Goal: Task Accomplishment & Management: Complete application form

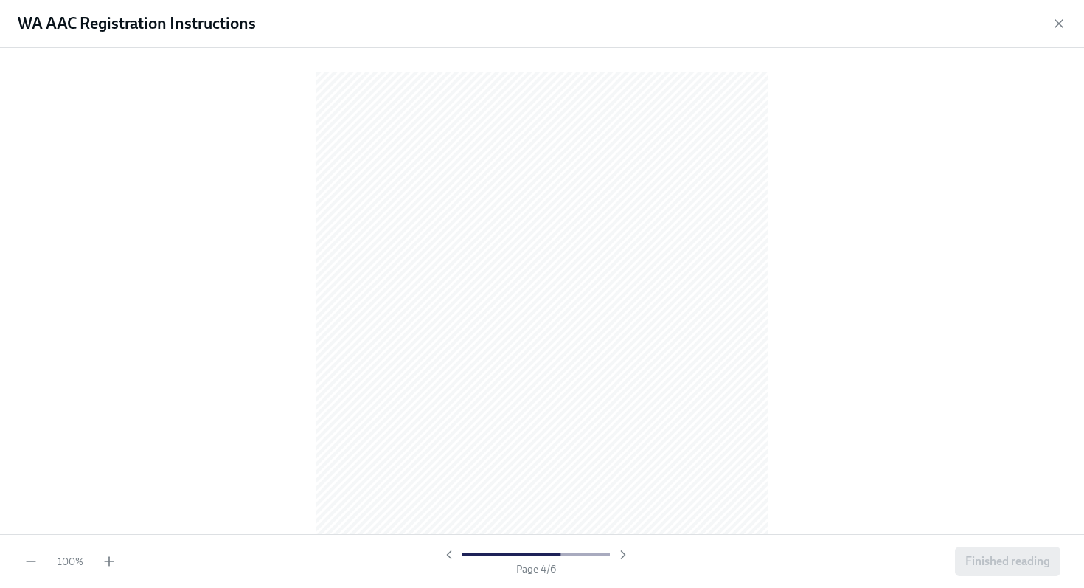
scroll to position [1938, 0]
drag, startPoint x: 21, startPoint y: 22, endPoint x: 258, endPoint y: 27, distance: 236.8
click at [258, 27] on div "WA AAC Registration Instructions" at bounding box center [542, 24] width 1084 height 48
copy h1 "WA AAC Registration Instructions"
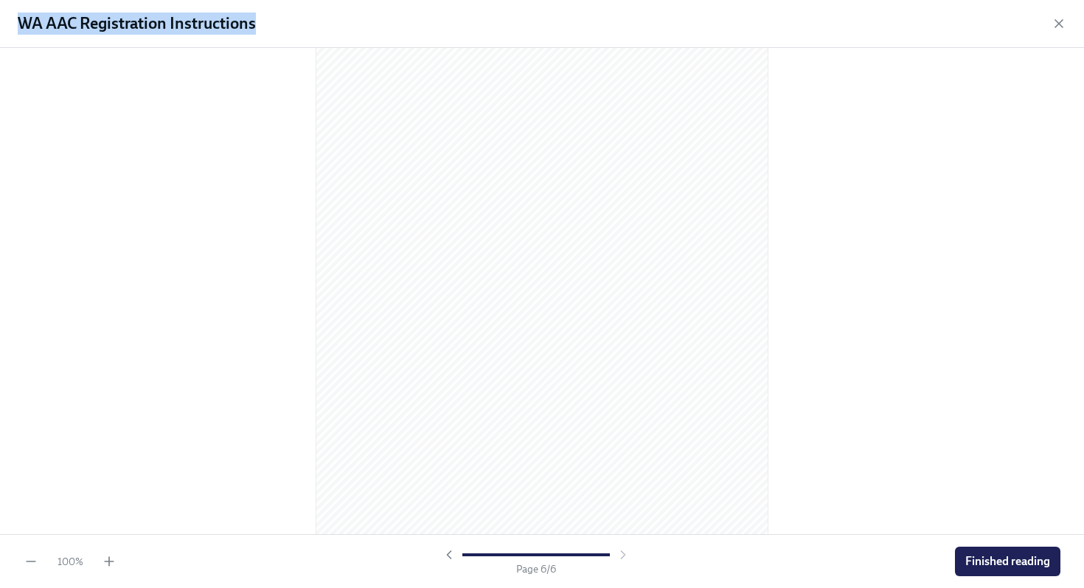
scroll to position [3110, 0]
click at [977, 563] on span "Finished reading" at bounding box center [1007, 561] width 85 height 15
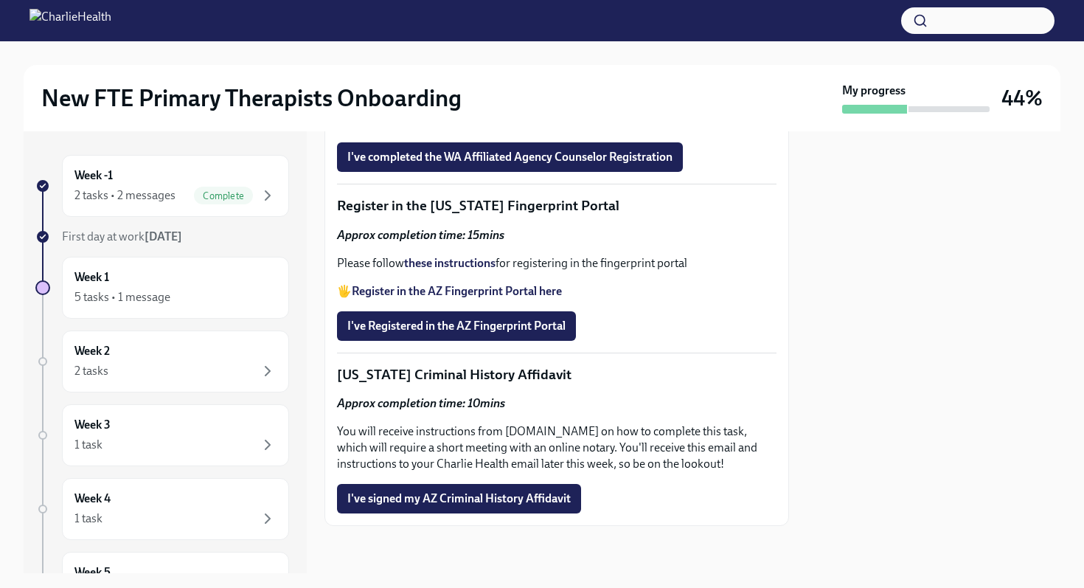
scroll to position [1829, 0]
click at [442, 123] on span "Upload your WA AAC receipt here" at bounding box center [440, 115] width 186 height 15
click at [0, 0] on input "Upload your WA AAC receipt here" at bounding box center [0, 0] width 0 height 0
click at [454, 164] on span "I've completed the WA Affiliated Agency Counselor Registration" at bounding box center [509, 157] width 325 height 15
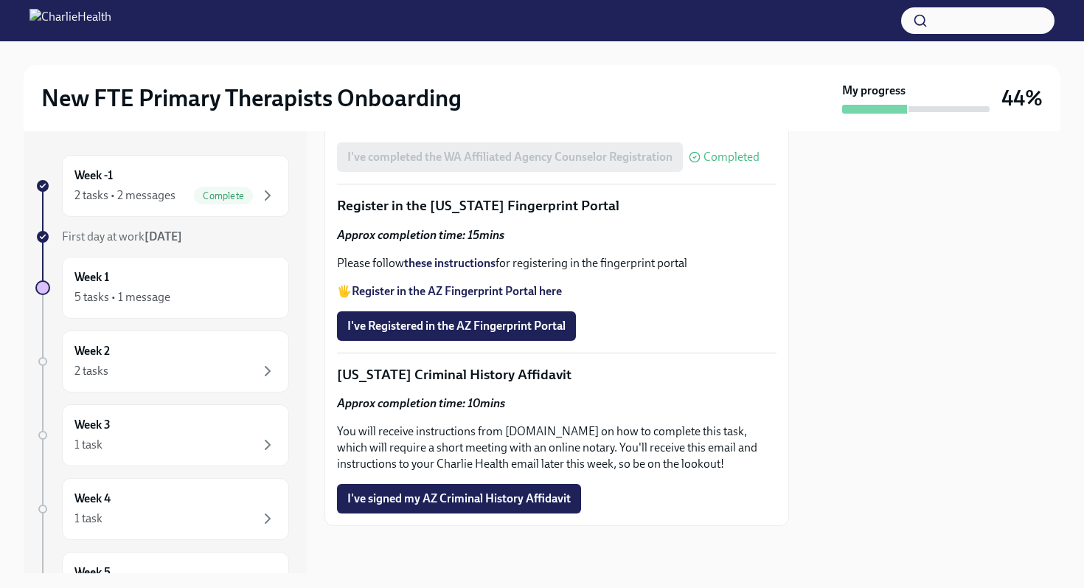
scroll to position [2088, 0]
click at [162, 353] on div "Week 2 2 tasks" at bounding box center [175, 361] width 202 height 37
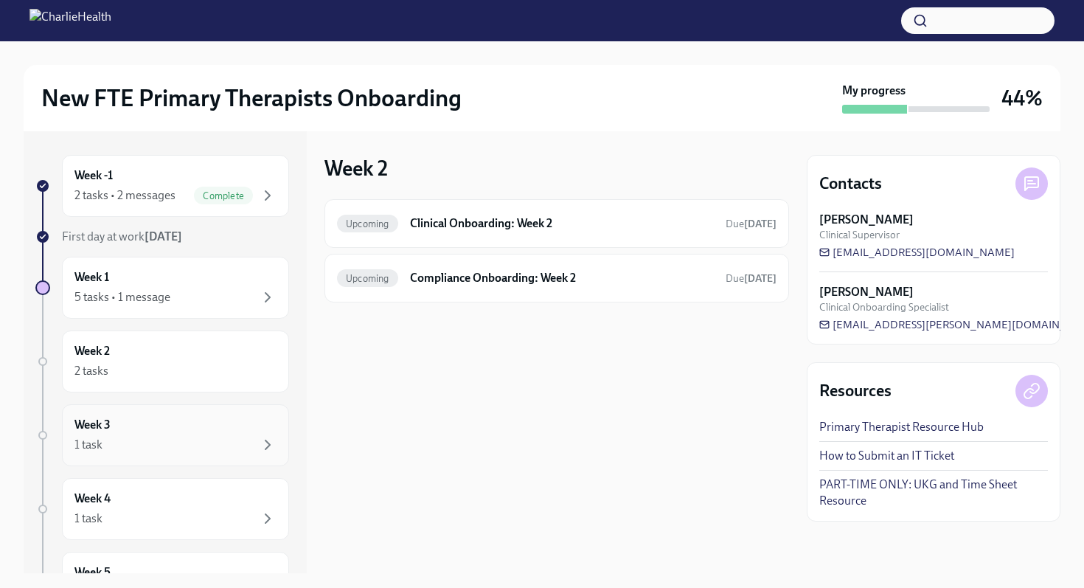
click at [153, 438] on div "1 task" at bounding box center [175, 445] width 202 height 18
click at [157, 500] on div "Week 4 1 task" at bounding box center [175, 508] width 202 height 37
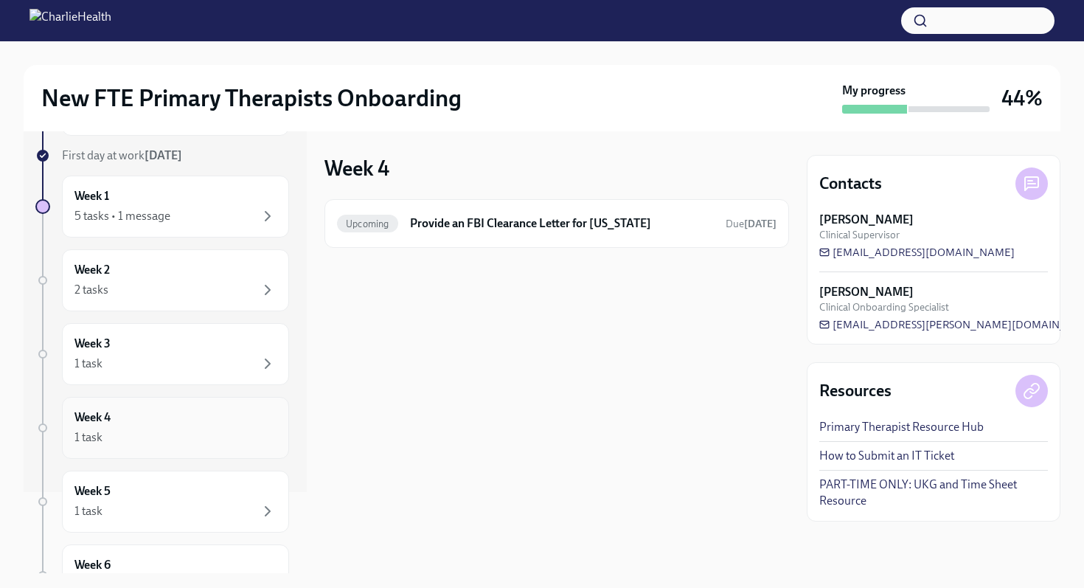
scroll to position [91, 0]
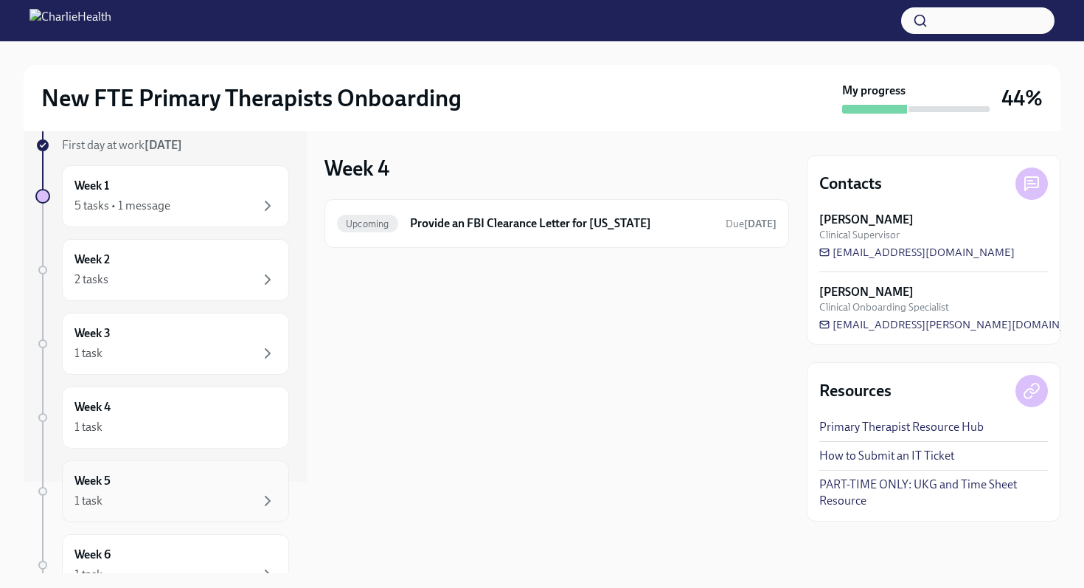
click at [147, 488] on div "Week 5 1 task" at bounding box center [175, 491] width 202 height 37
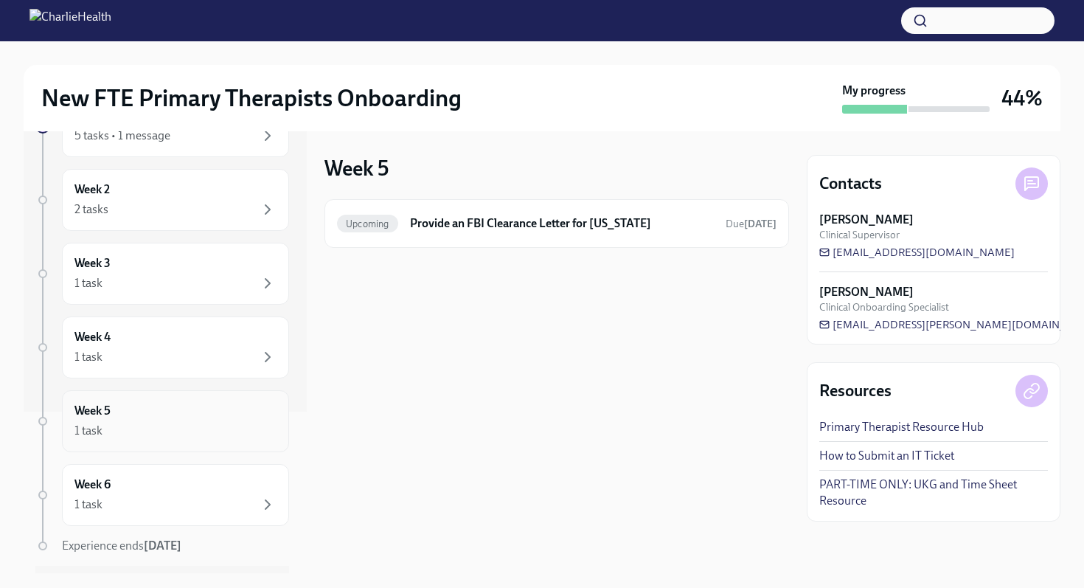
scroll to position [162, 0]
click at [139, 492] on div "Week 6 1 task" at bounding box center [175, 494] width 202 height 37
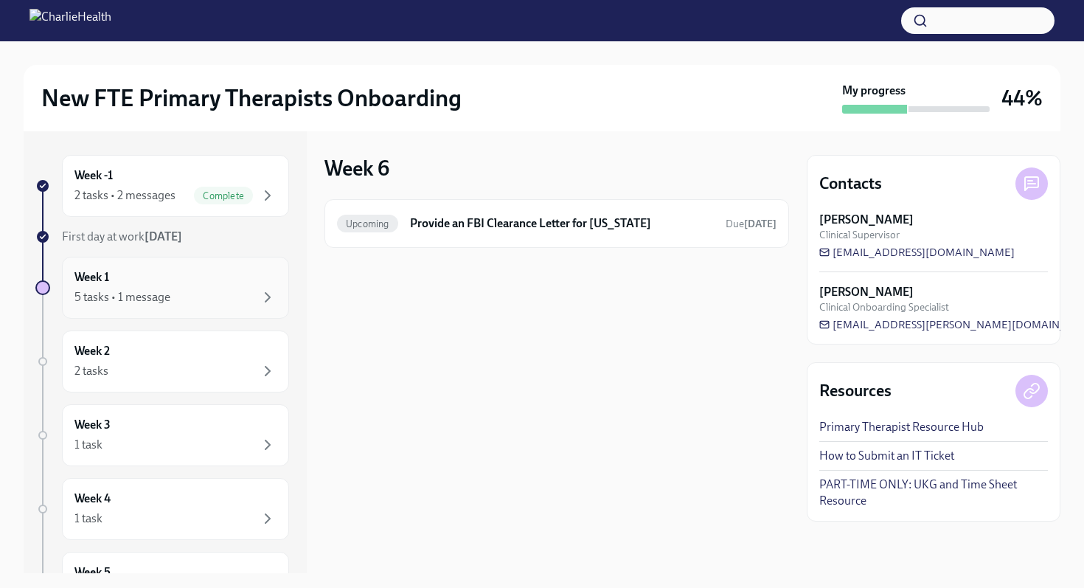
click at [138, 298] on div "5 tasks • 1 message" at bounding box center [122, 297] width 96 height 16
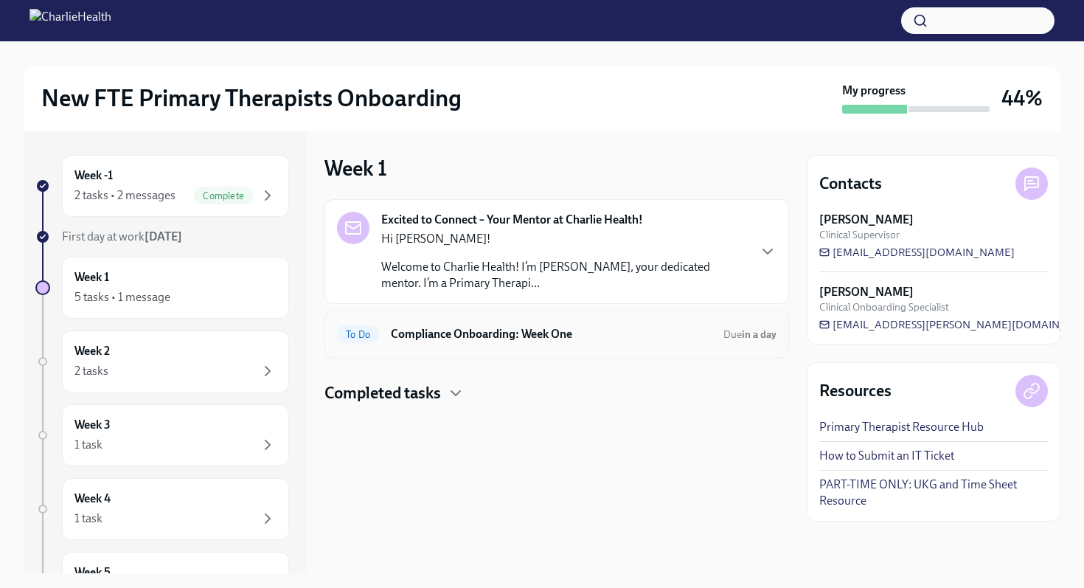
click at [463, 338] on h6 "Compliance Onboarding: Week One" at bounding box center [551, 334] width 321 height 16
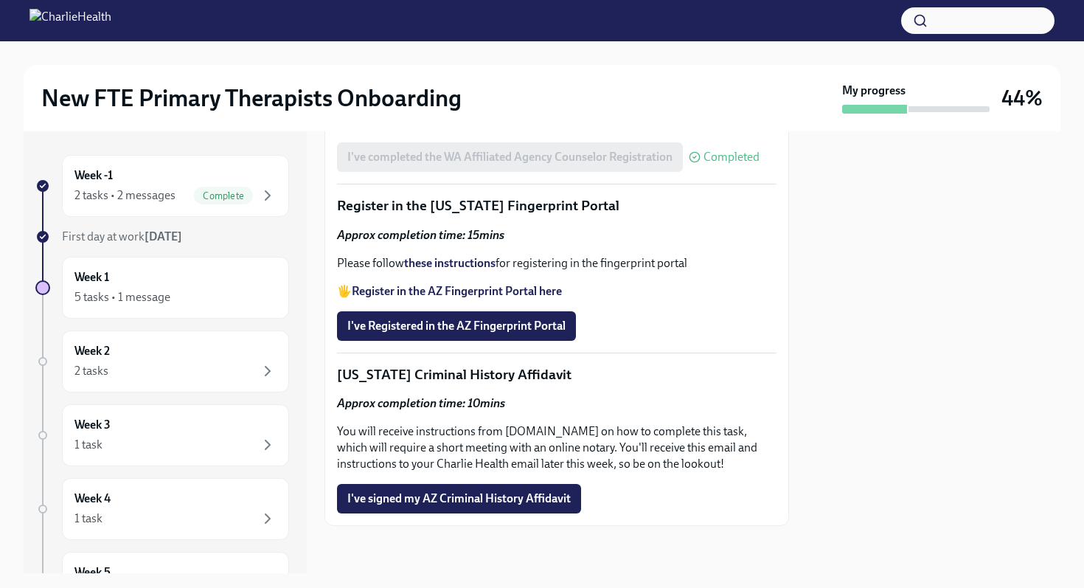
scroll to position [2088, 0]
click at [459, 263] on strong "these instructions" at bounding box center [449, 263] width 91 height 14
click at [441, 263] on strong "these instructions" at bounding box center [449, 263] width 91 height 14
click at [436, 332] on span "I've Registered in the AZ Fingerprint Portal" at bounding box center [456, 326] width 218 height 15
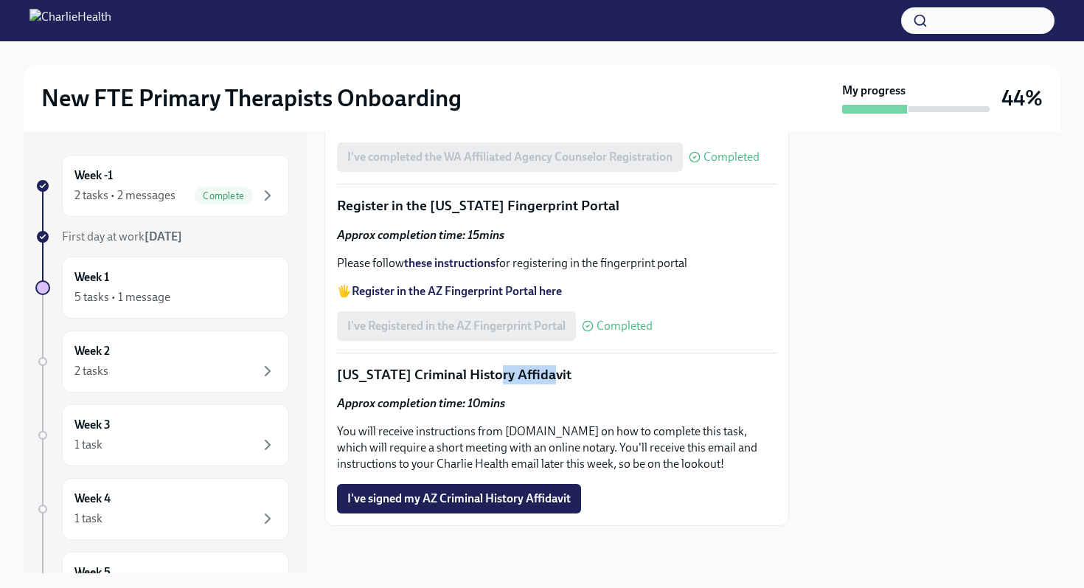
drag, startPoint x: 491, startPoint y: 375, endPoint x: 543, endPoint y: 375, distance: 51.6
click at [543, 375] on p "[US_STATE] Criminal History Affidavit" at bounding box center [557, 374] width 440 height 19
copy p "Affidavit"
click at [122, 283] on div "Week 1 5 tasks • 1 message" at bounding box center [175, 287] width 202 height 37
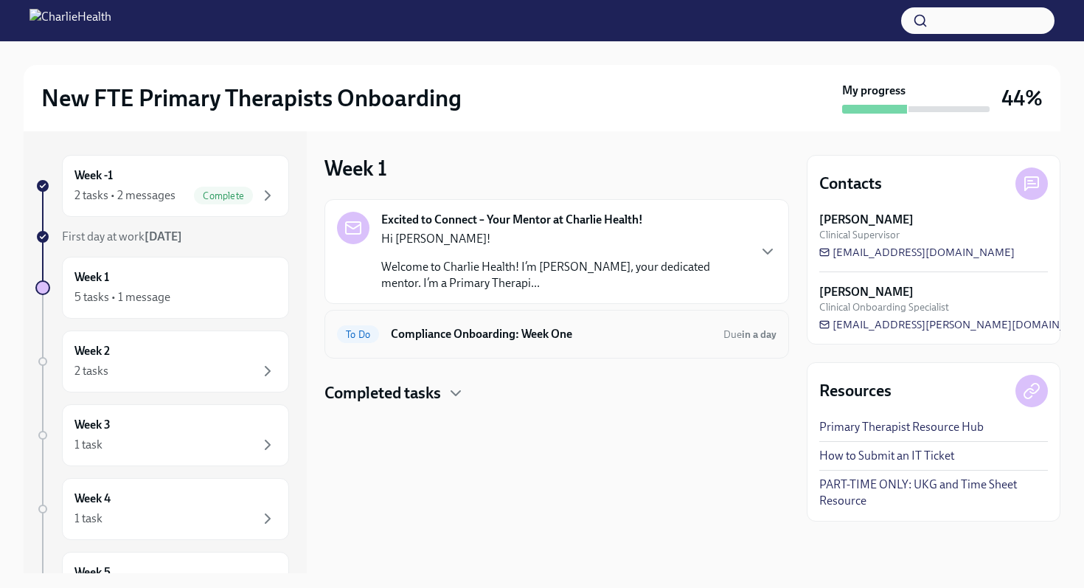
click at [443, 318] on div "To Do Compliance Onboarding: Week One Due in a day" at bounding box center [557, 334] width 465 height 49
click at [430, 398] on h4 "Completed tasks" at bounding box center [383, 393] width 117 height 22
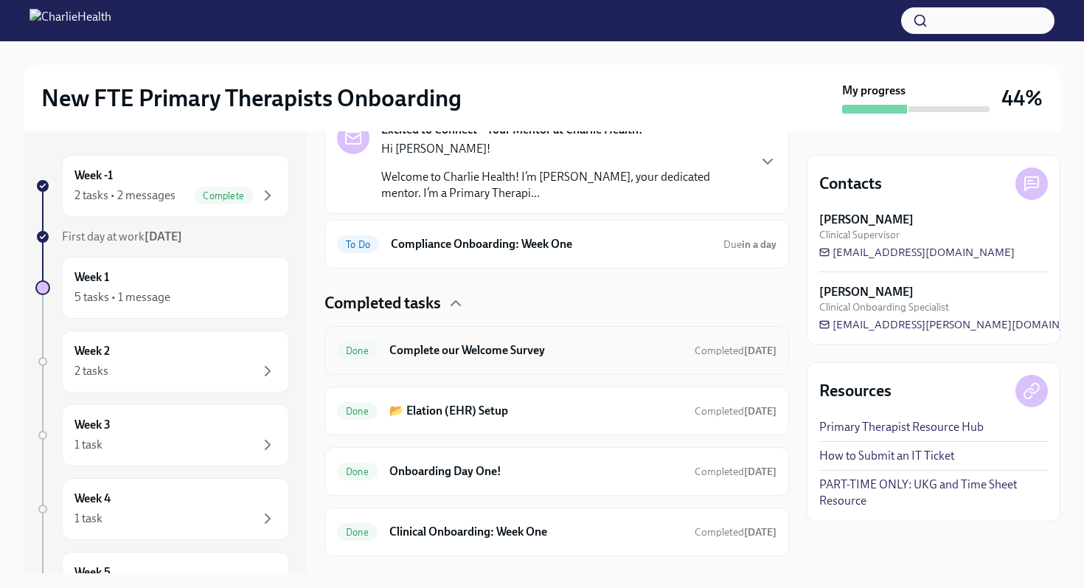
scroll to position [120, 0]
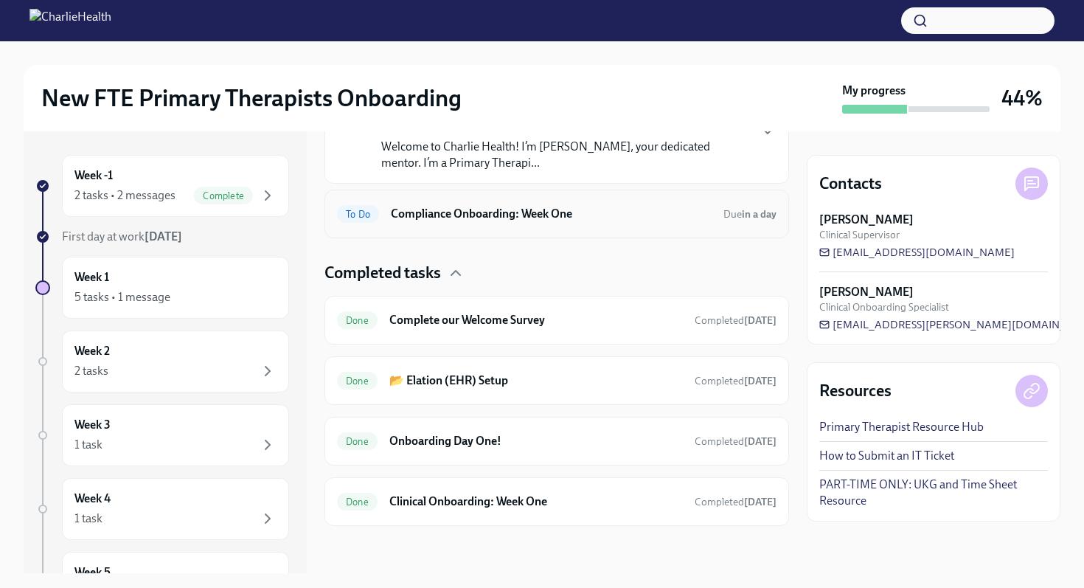
click at [468, 220] on h6 "Compliance Onboarding: Week One" at bounding box center [551, 214] width 321 height 16
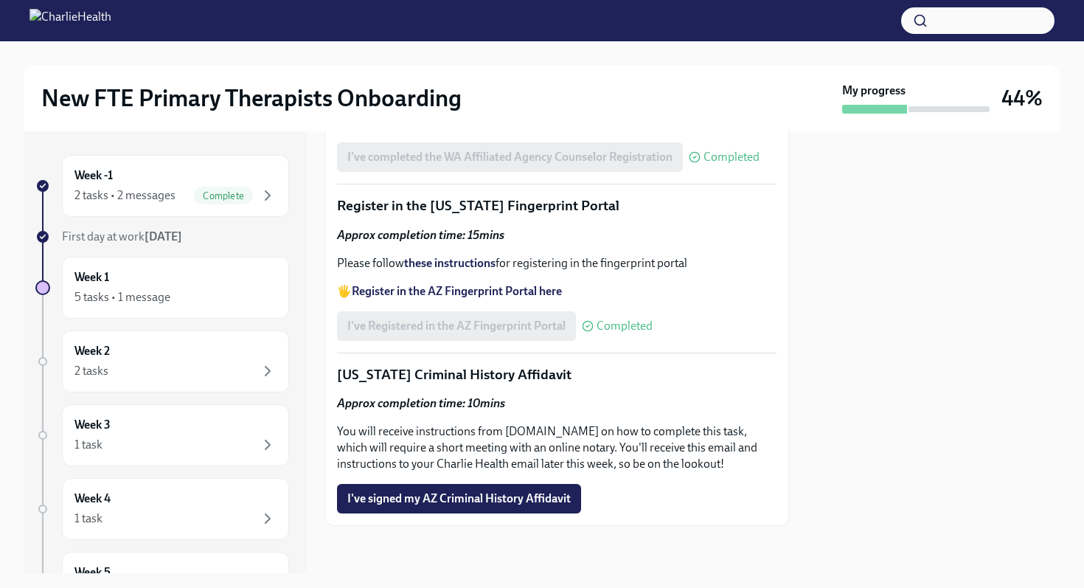
scroll to position [2088, 0]
click at [111, 375] on div "2 tasks" at bounding box center [175, 371] width 202 height 18
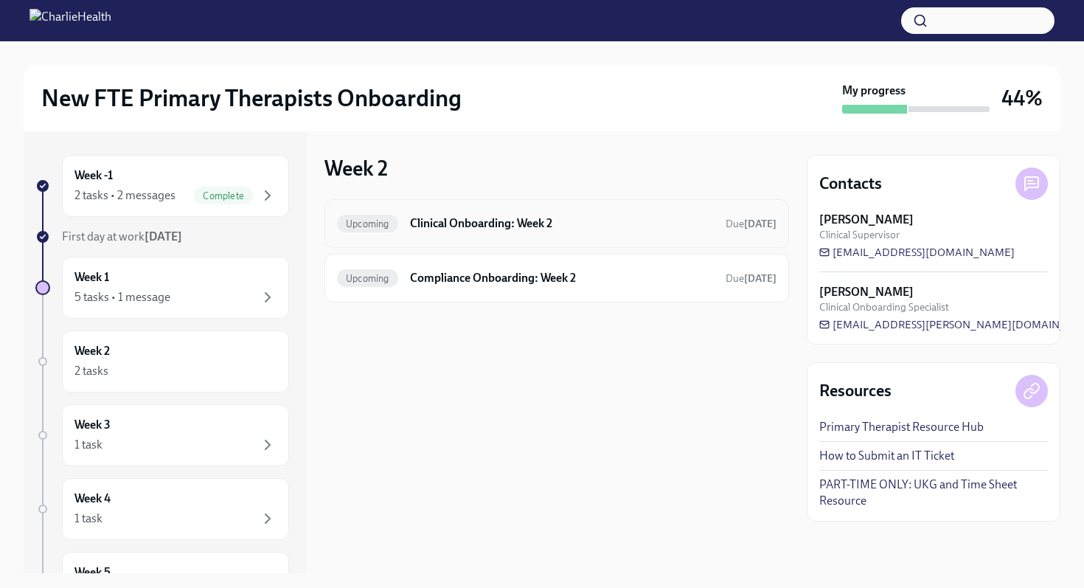
click at [460, 225] on h6 "Clinical Onboarding: Week 2" at bounding box center [562, 223] width 304 height 16
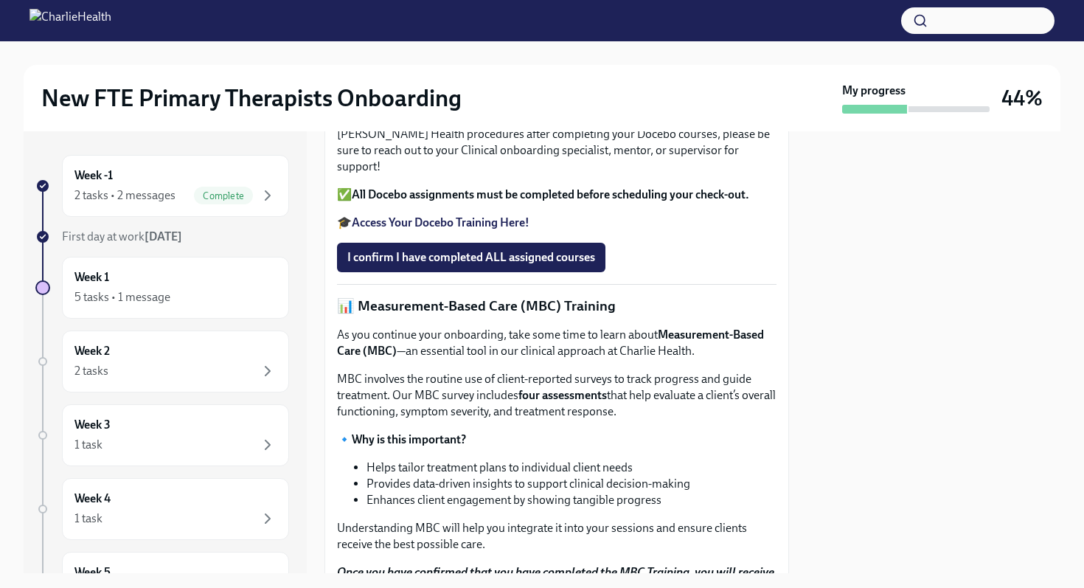
scroll to position [474, 0]
click at [420, 230] on strong "Access Your Docebo Training Here!" at bounding box center [441, 223] width 178 height 14
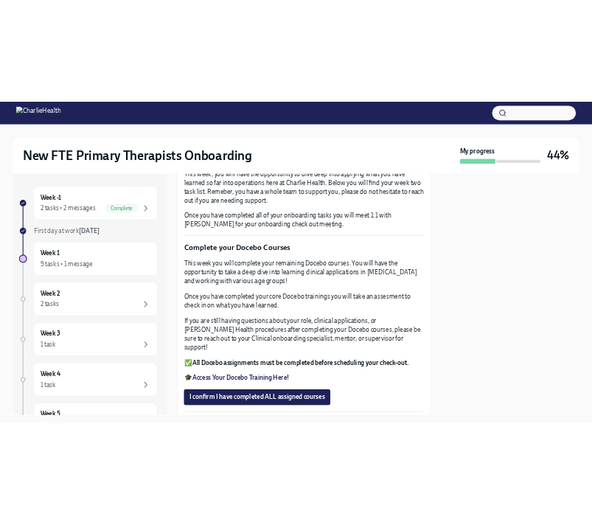
scroll to position [0, 0]
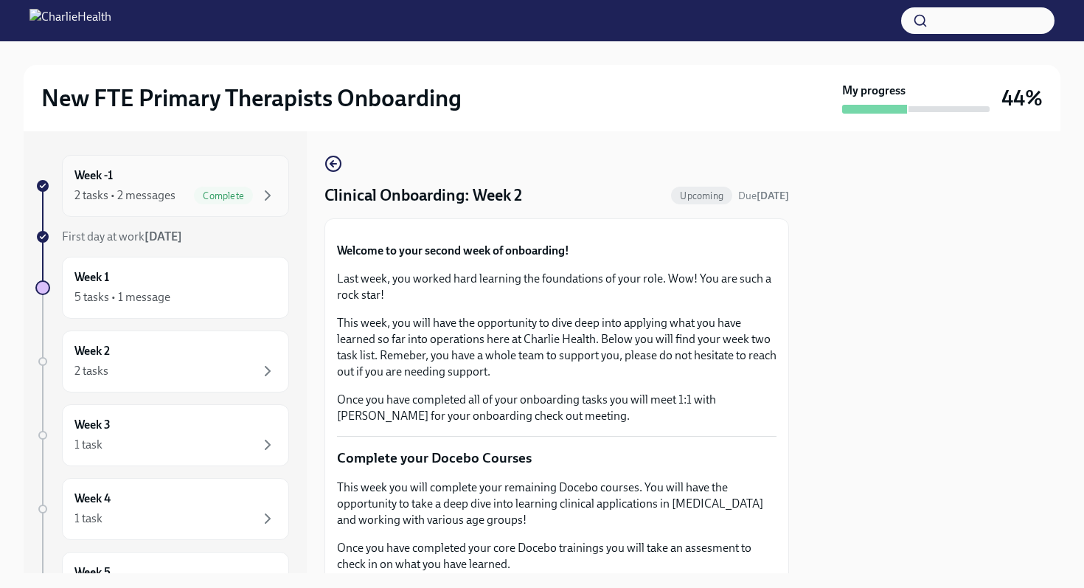
click at [128, 192] on div "2 tasks • 2 messages" at bounding box center [124, 195] width 101 height 16
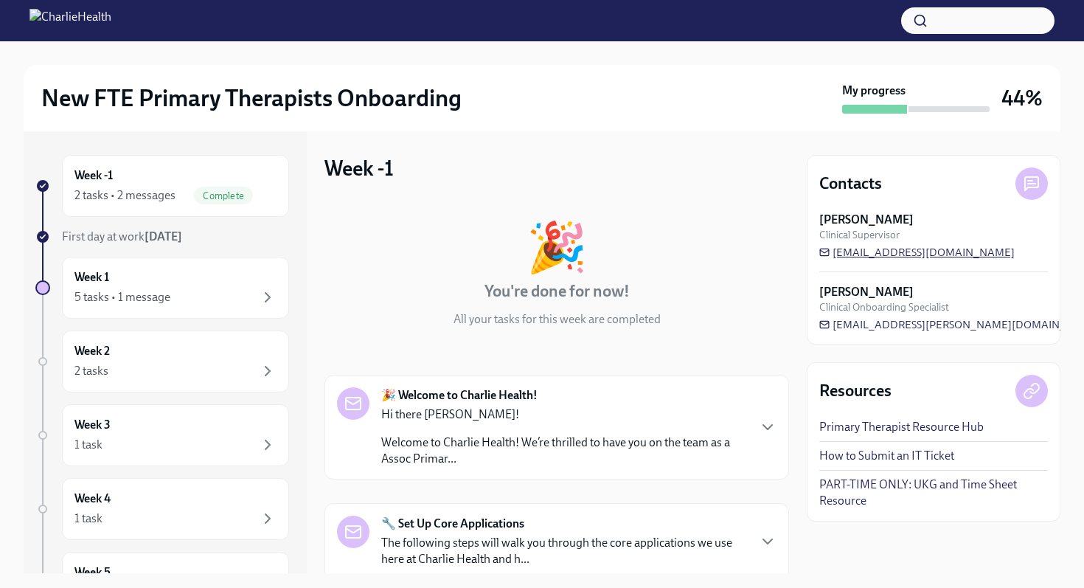
click at [849, 256] on span "[EMAIL_ADDRESS][DOMAIN_NAME]" at bounding box center [916, 252] width 195 height 15
